Goal: Navigation & Orientation: Find specific page/section

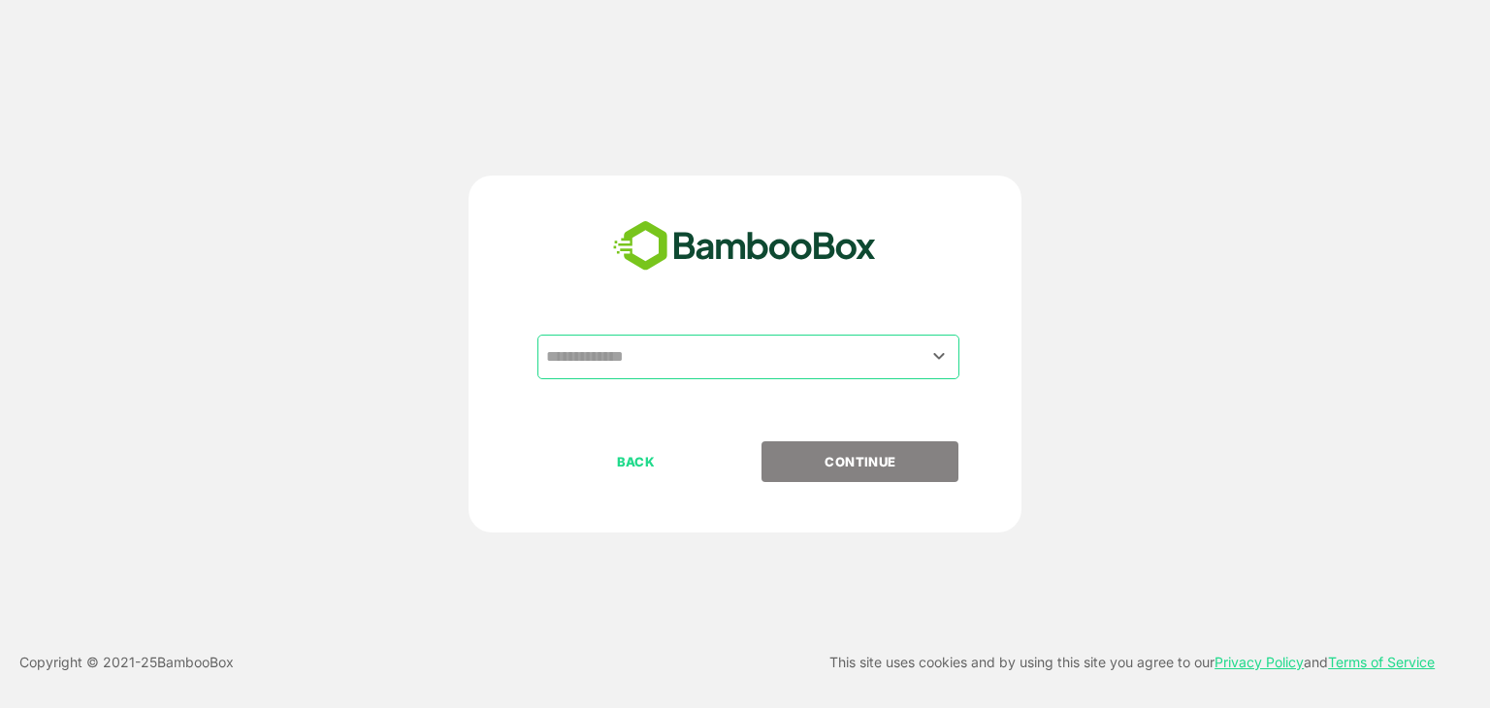
click at [661, 372] on input "text" at bounding box center [748, 356] width 414 height 37
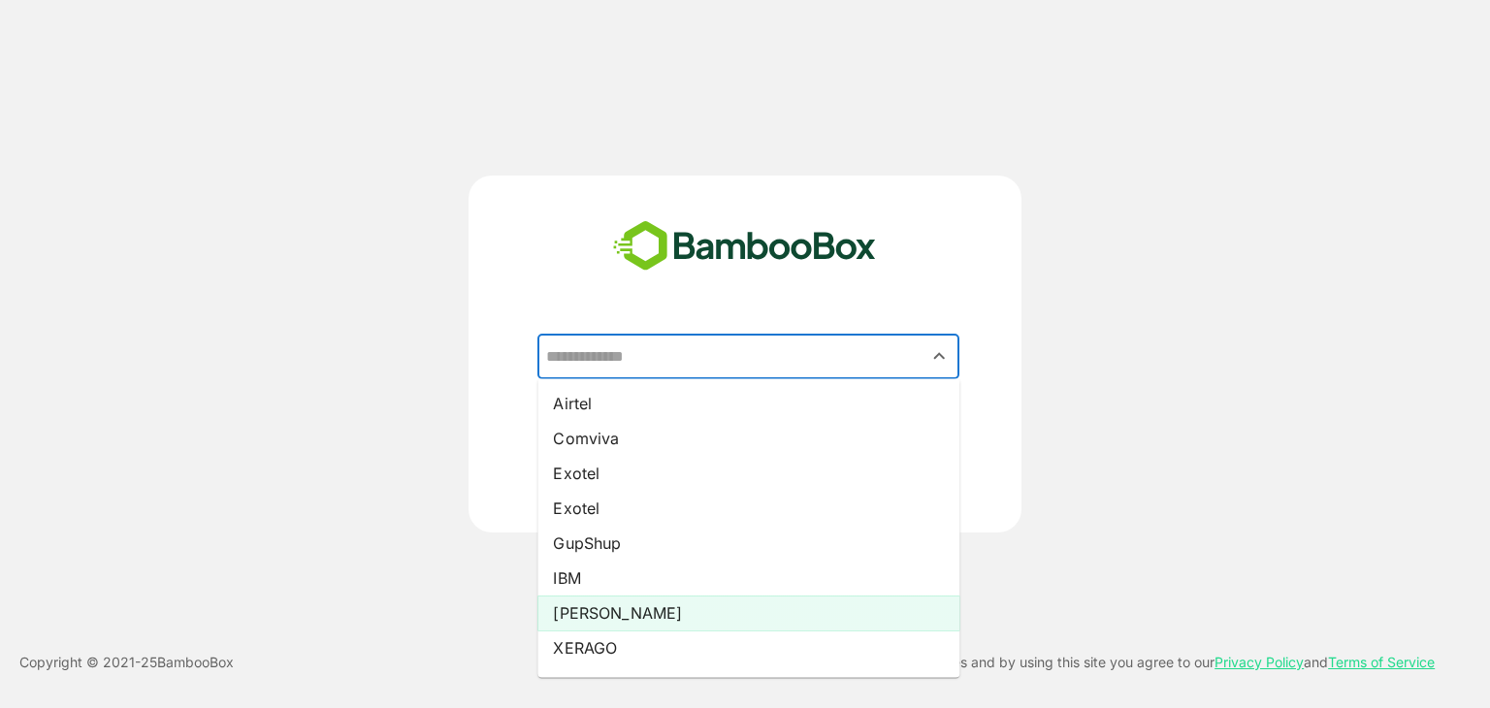
click at [602, 618] on li "[PERSON_NAME]" at bounding box center [748, 612] width 422 height 35
type input "*****"
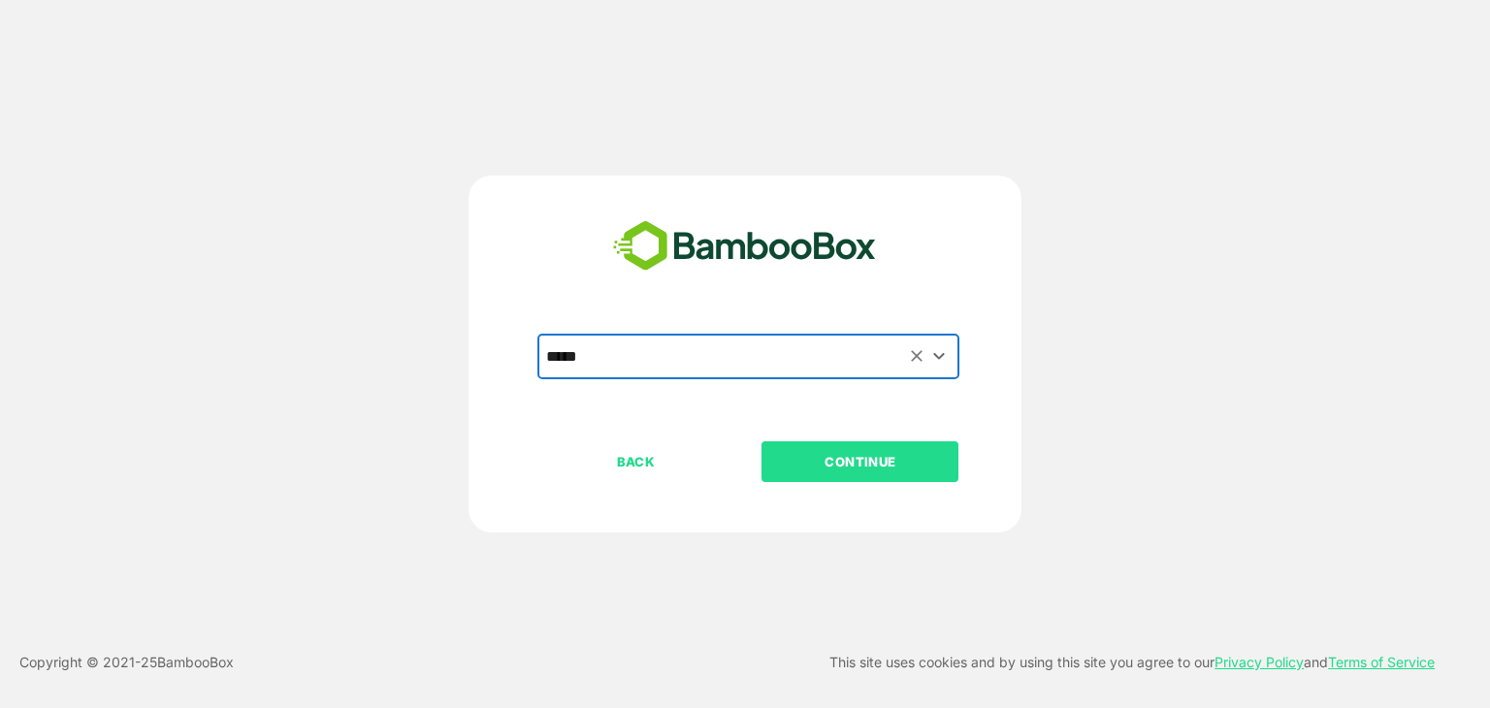
click at [881, 455] on p "CONTINUE" at bounding box center [860, 461] width 194 height 21
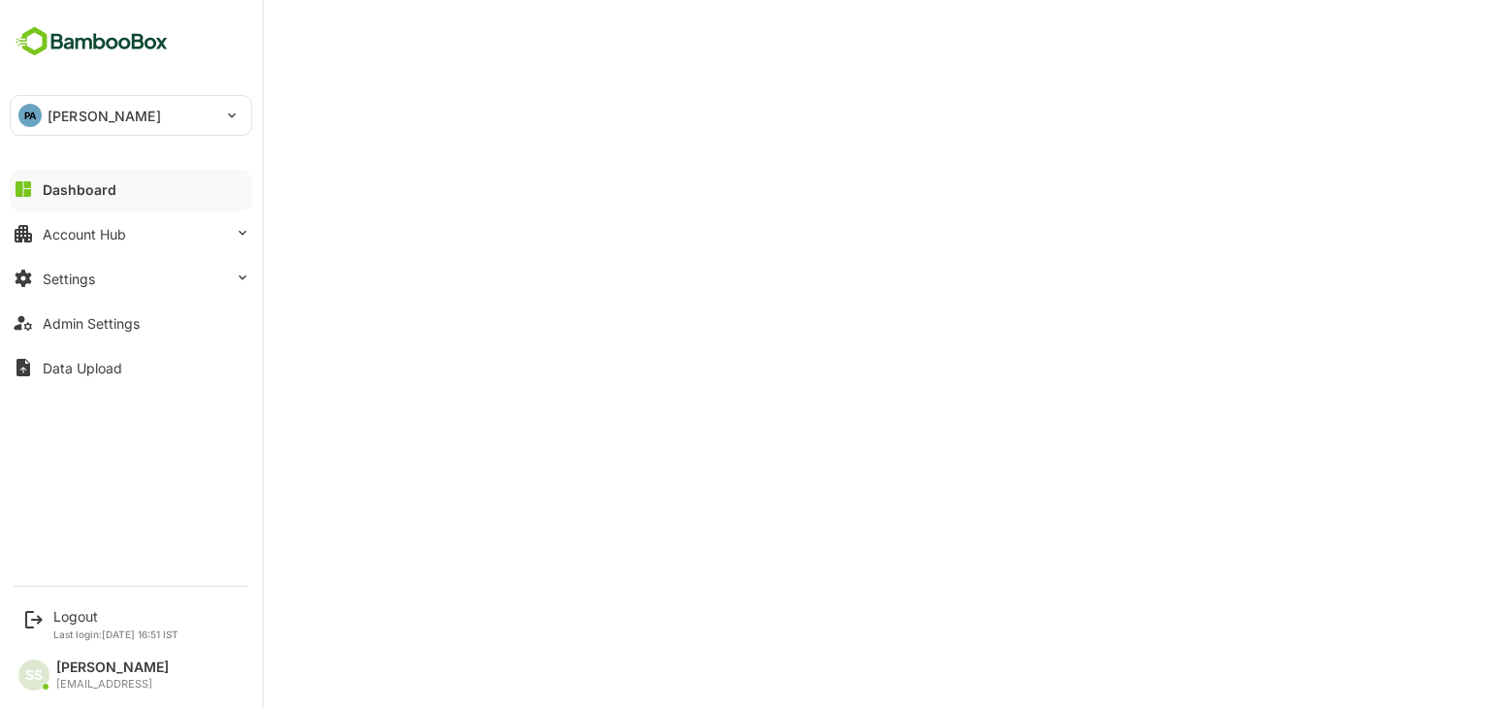
click at [229, 119] on div "PA [PERSON_NAME]" at bounding box center [131, 115] width 241 height 39
click at [235, 71] on div at bounding box center [745, 354] width 1490 height 708
click at [105, 237] on div "Account Hub" at bounding box center [84, 234] width 83 height 16
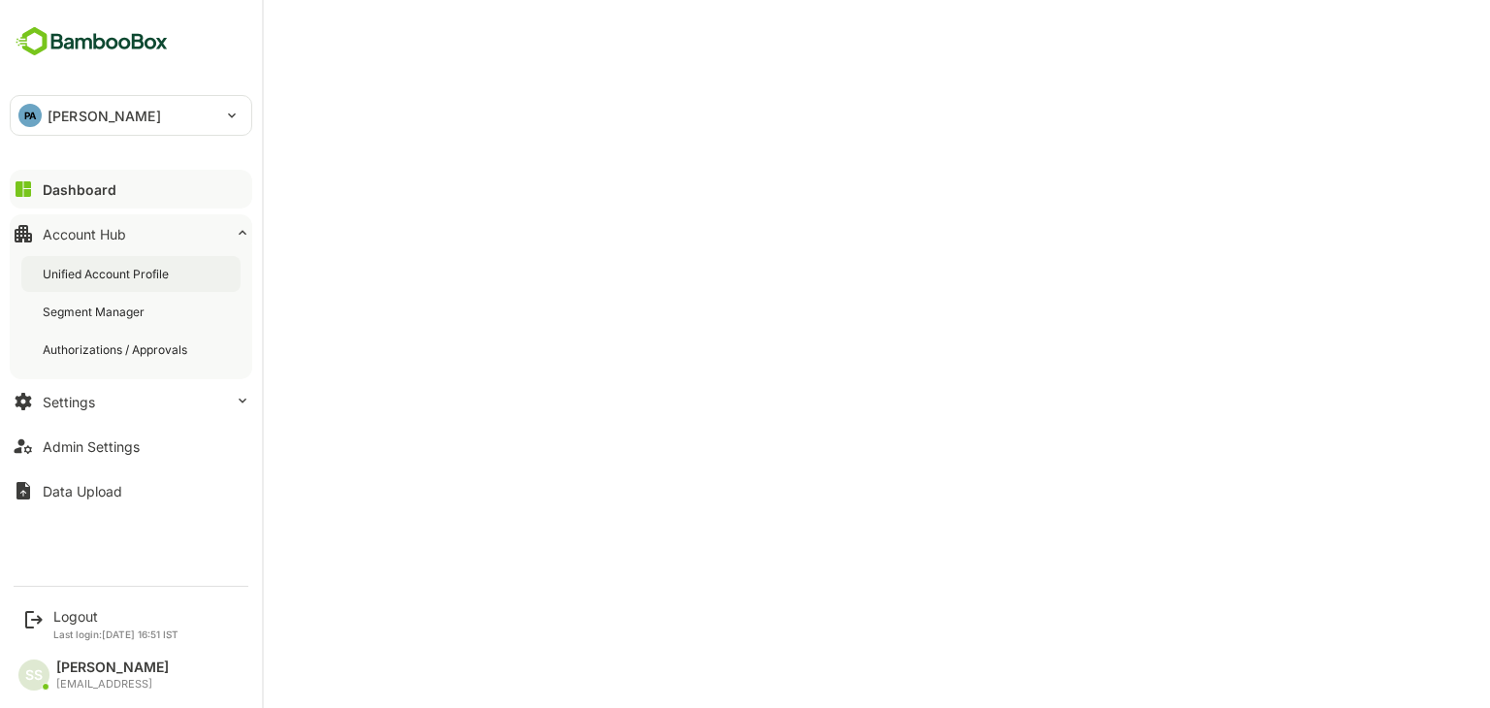
click at [93, 277] on div "Unified Account Profile" at bounding box center [108, 274] width 130 height 16
click at [69, 186] on div "Dashboard" at bounding box center [78, 189] width 70 height 16
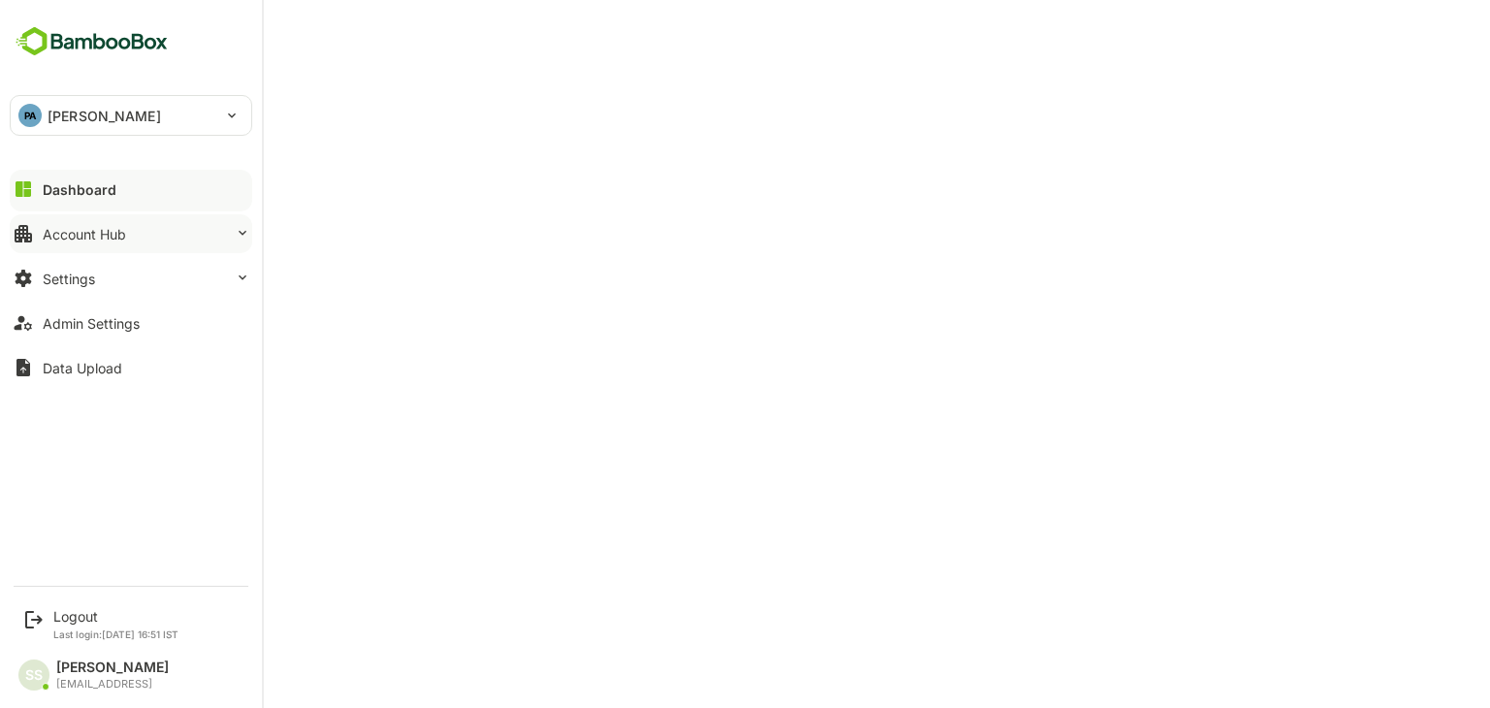
click at [91, 238] on div "Account Hub" at bounding box center [84, 234] width 83 height 16
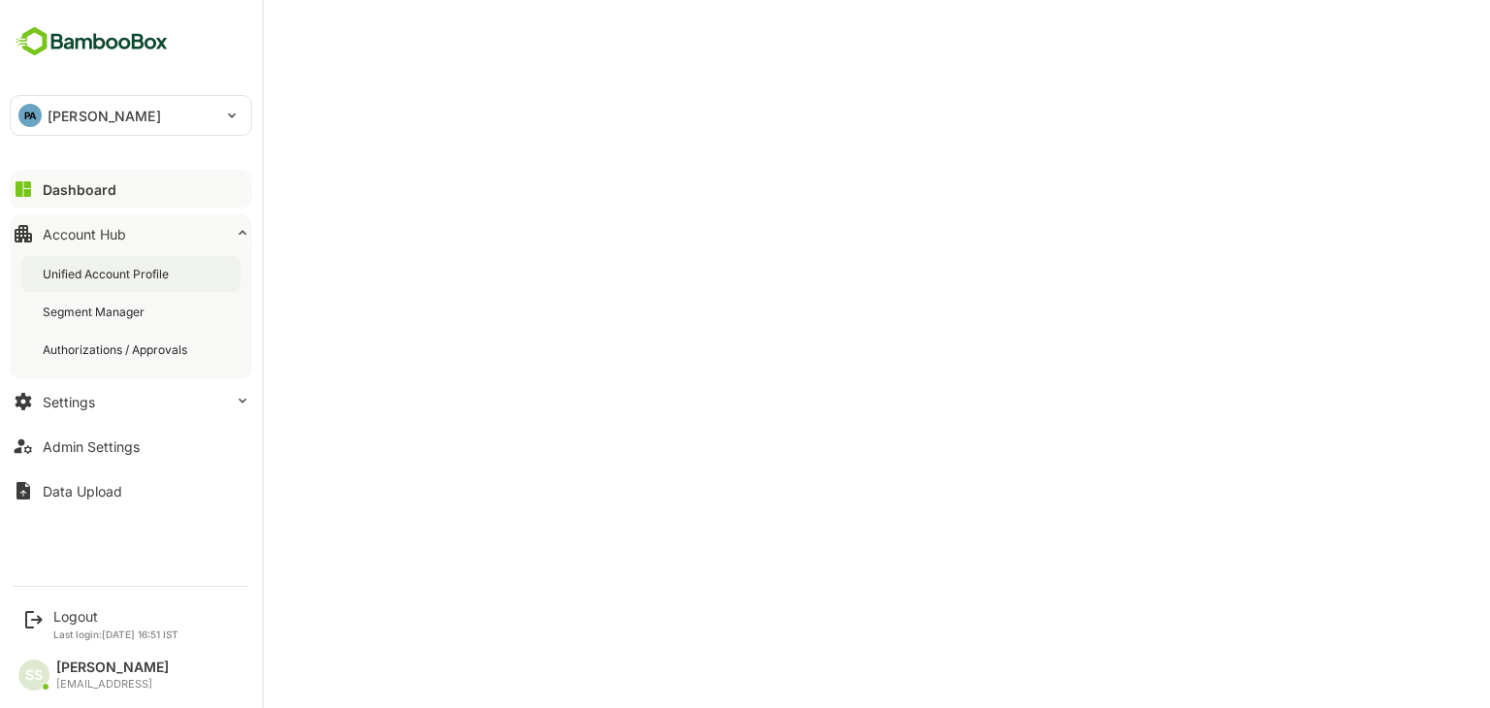
click at [85, 276] on div "Unified Account Profile" at bounding box center [108, 274] width 130 height 16
click at [88, 187] on div "Dashboard" at bounding box center [78, 189] width 70 height 16
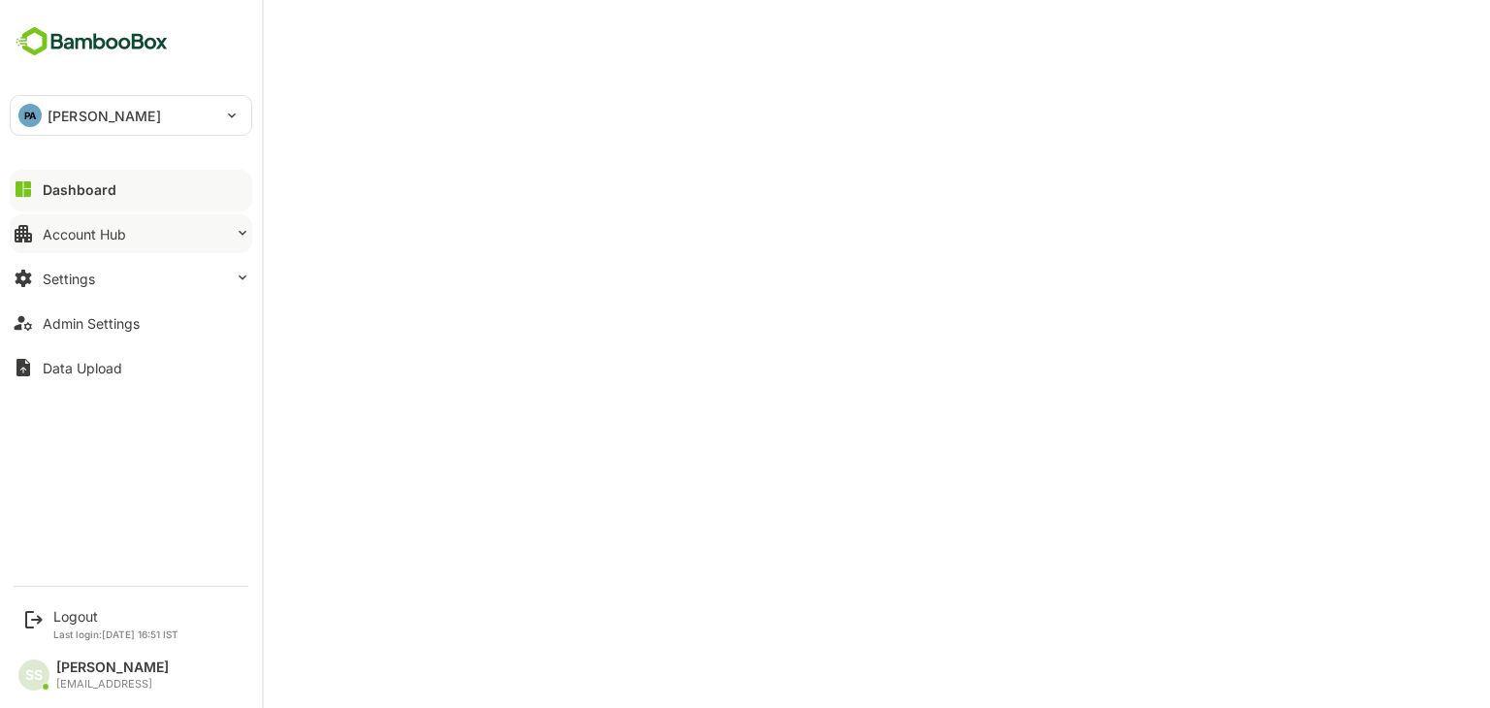
click at [98, 239] on div "Account Hub" at bounding box center [84, 234] width 83 height 16
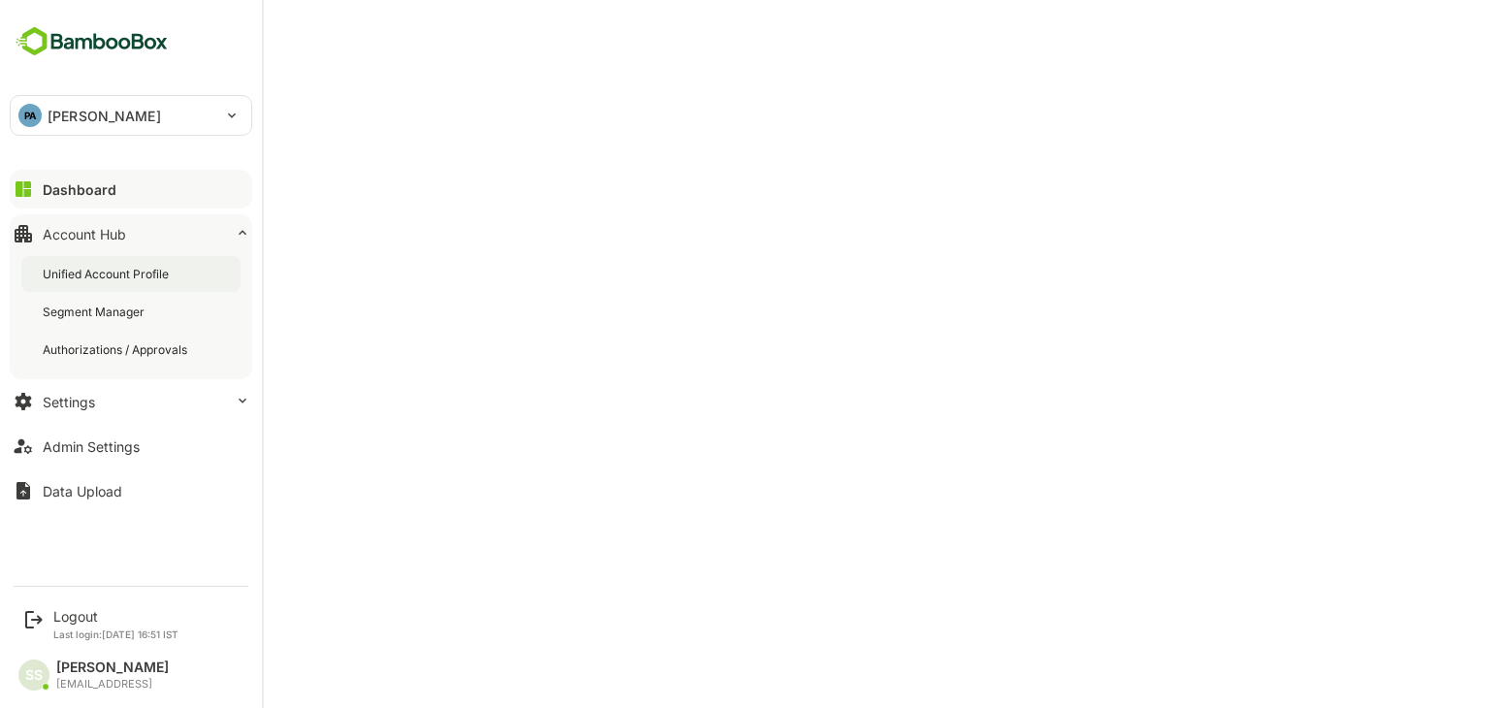
click at [97, 273] on div "Unified Account Profile" at bounding box center [108, 274] width 130 height 16
